Goal: Transaction & Acquisition: Purchase product/service

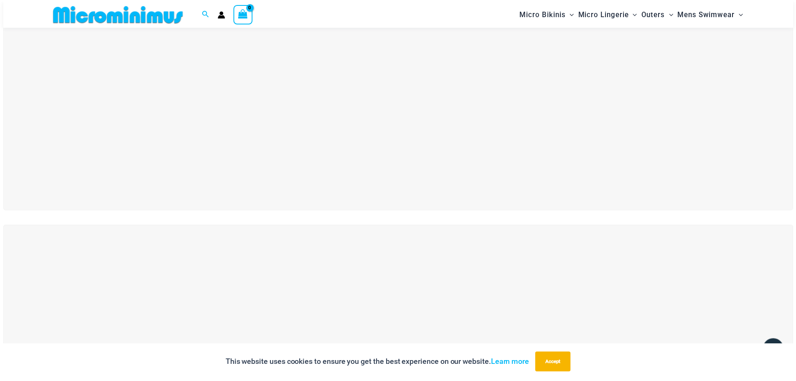
scroll to position [77, 0]
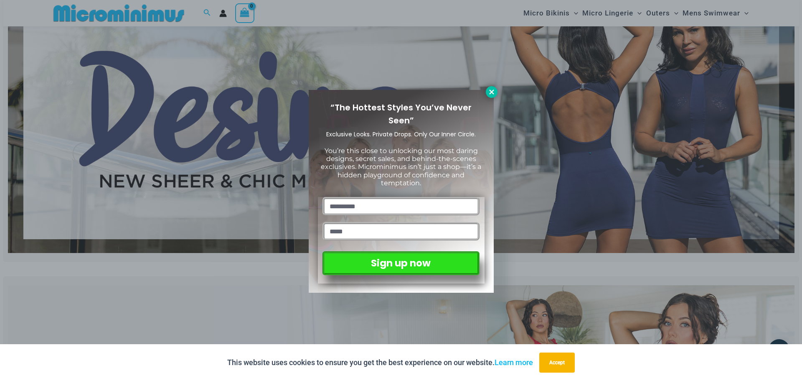
click at [492, 91] on icon at bounding box center [492, 92] width 8 height 8
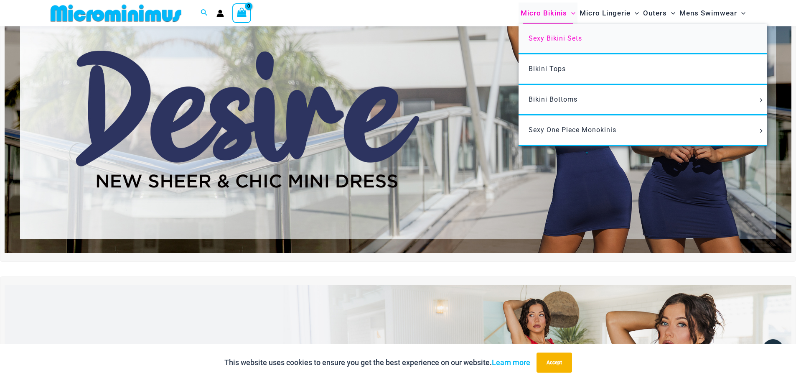
click at [543, 33] on link "Sexy Bikini Sets" at bounding box center [643, 39] width 249 height 31
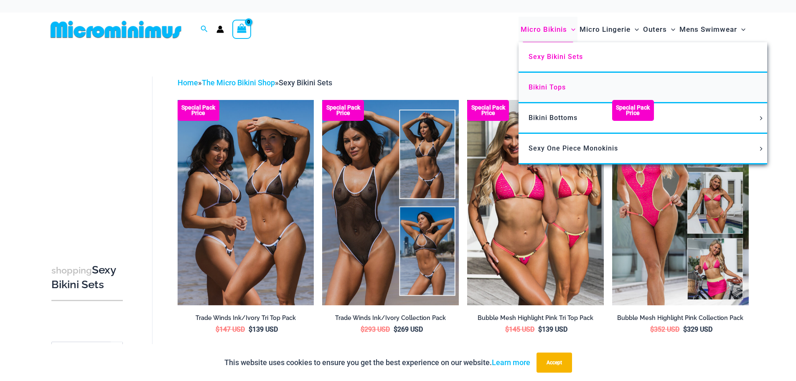
click at [564, 84] on span "Bikini Tops" at bounding box center [547, 87] width 37 height 8
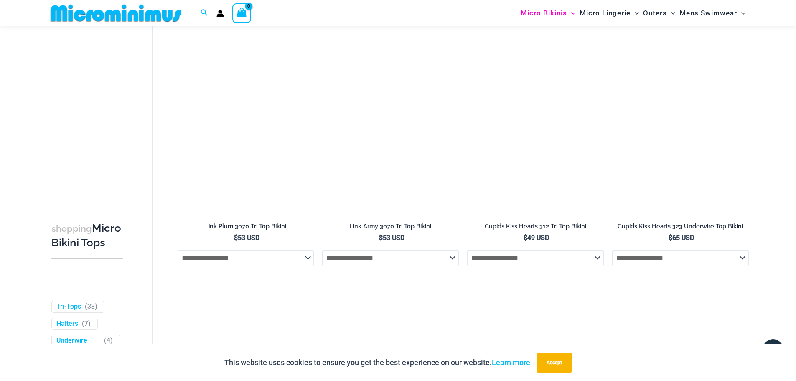
scroll to position [2382, 0]
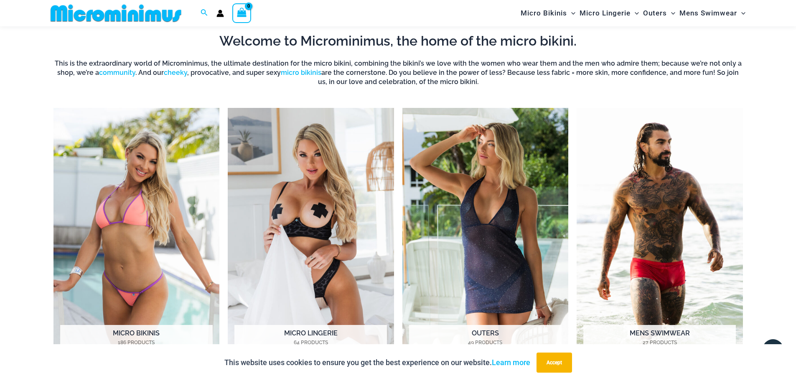
scroll to position [704, 0]
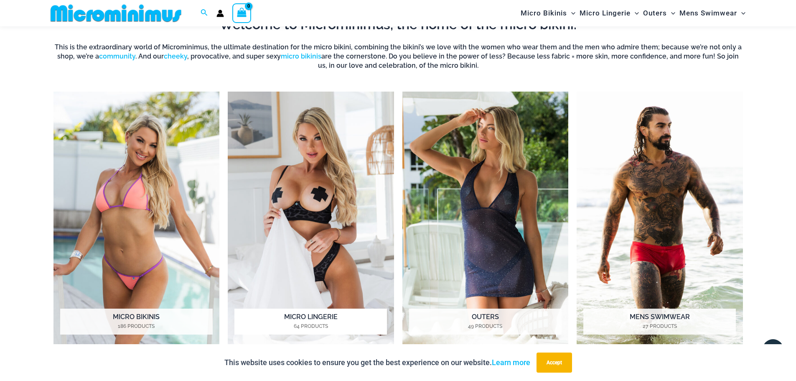
click at [298, 217] on img "Visit product category Micro Lingerie" at bounding box center [311, 219] width 166 height 255
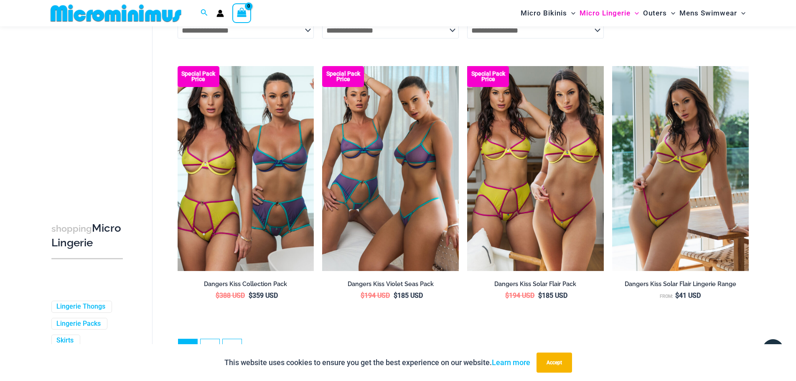
scroll to position [2283, 0]
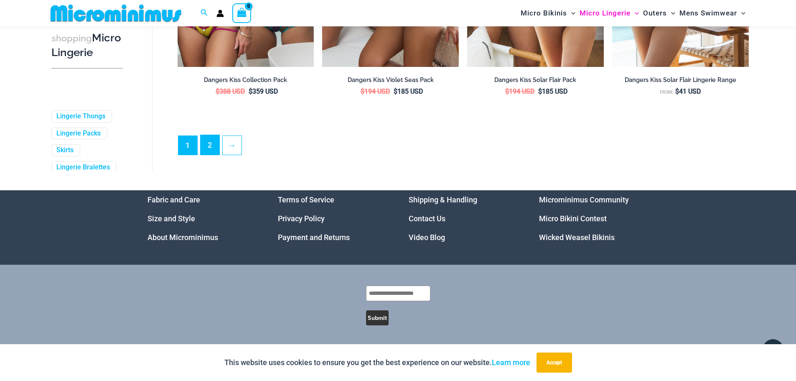
click at [208, 140] on link "2" at bounding box center [210, 145] width 19 height 20
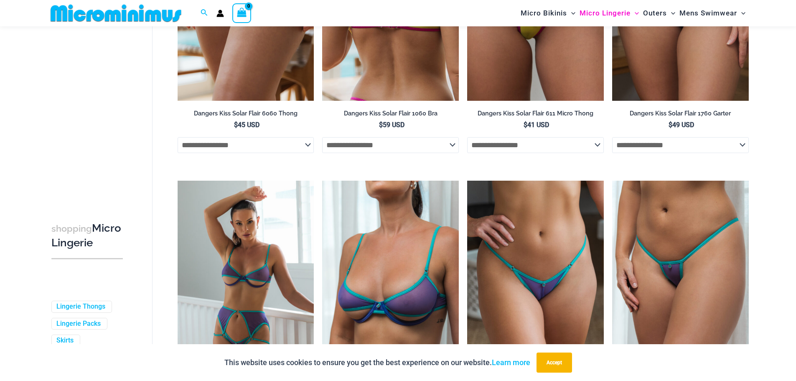
scroll to position [202, 0]
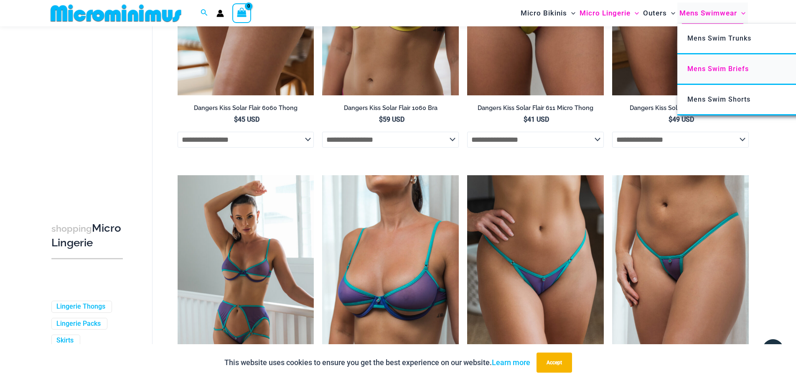
click at [705, 70] on span "Mens Swim Briefs" at bounding box center [717, 69] width 61 height 8
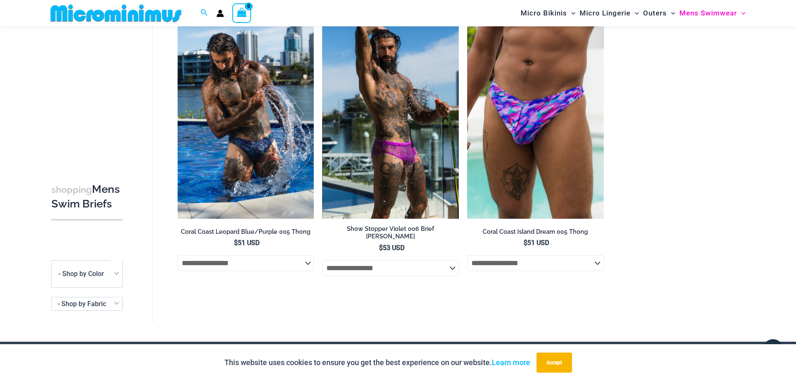
scroll to position [370, 0]
